Goal: Transaction & Acquisition: Book appointment/travel/reservation

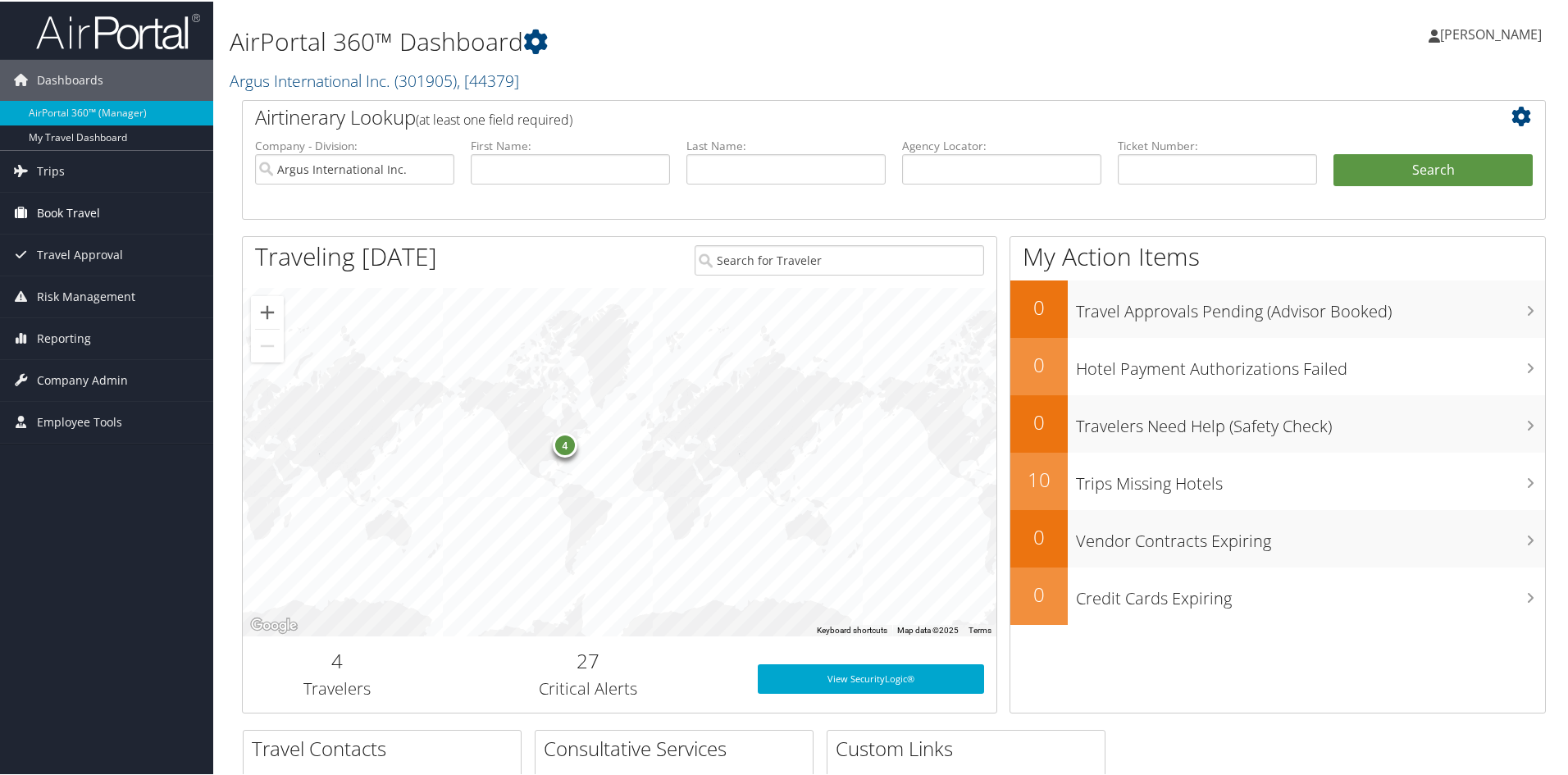
click at [39, 209] on span "Book Travel" at bounding box center [69, 212] width 63 height 41
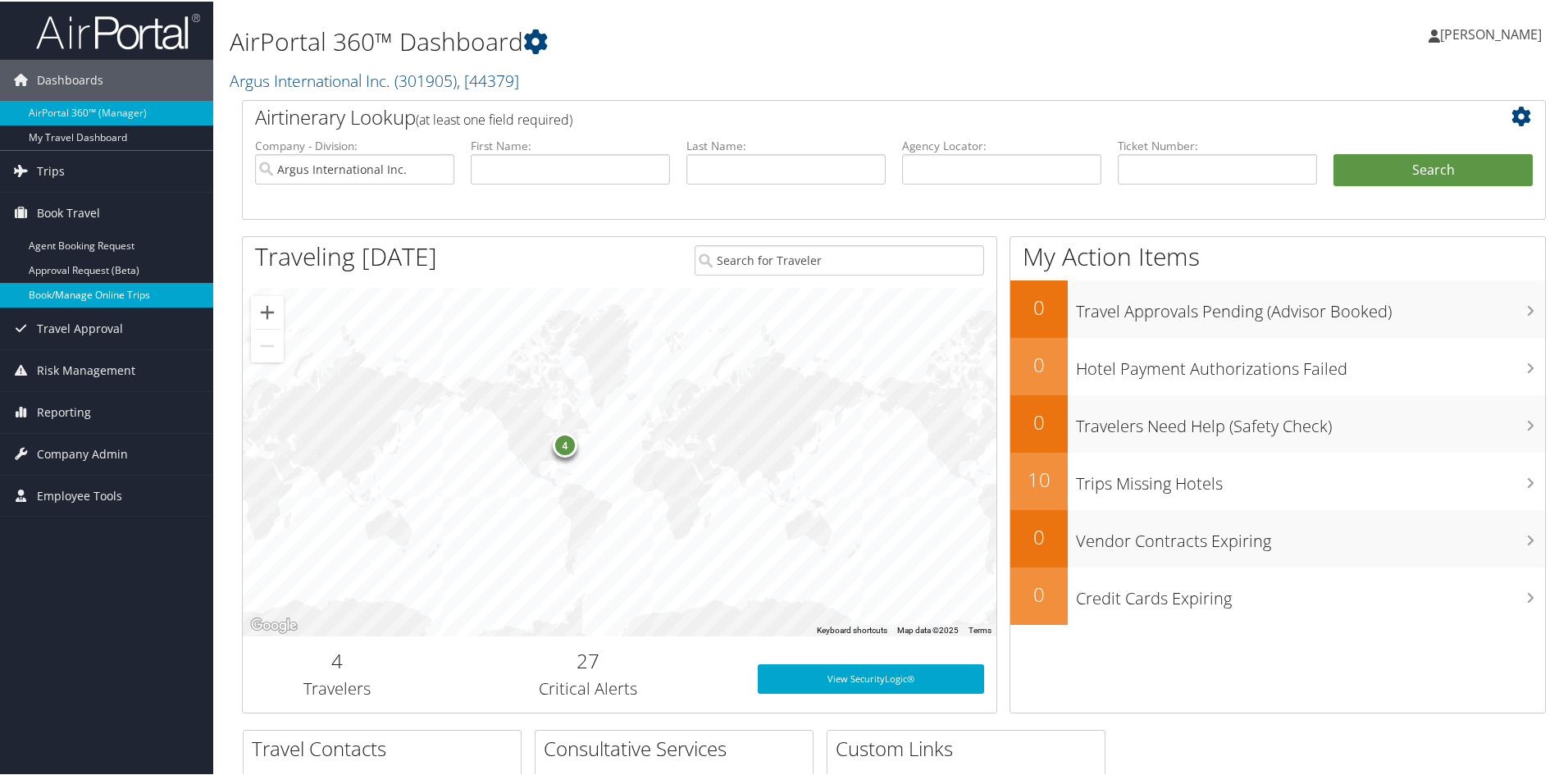
click at [32, 290] on link "Book/Manage Online Trips" at bounding box center [106, 294] width 213 height 25
